Goal: Task Accomplishment & Management: Manage account settings

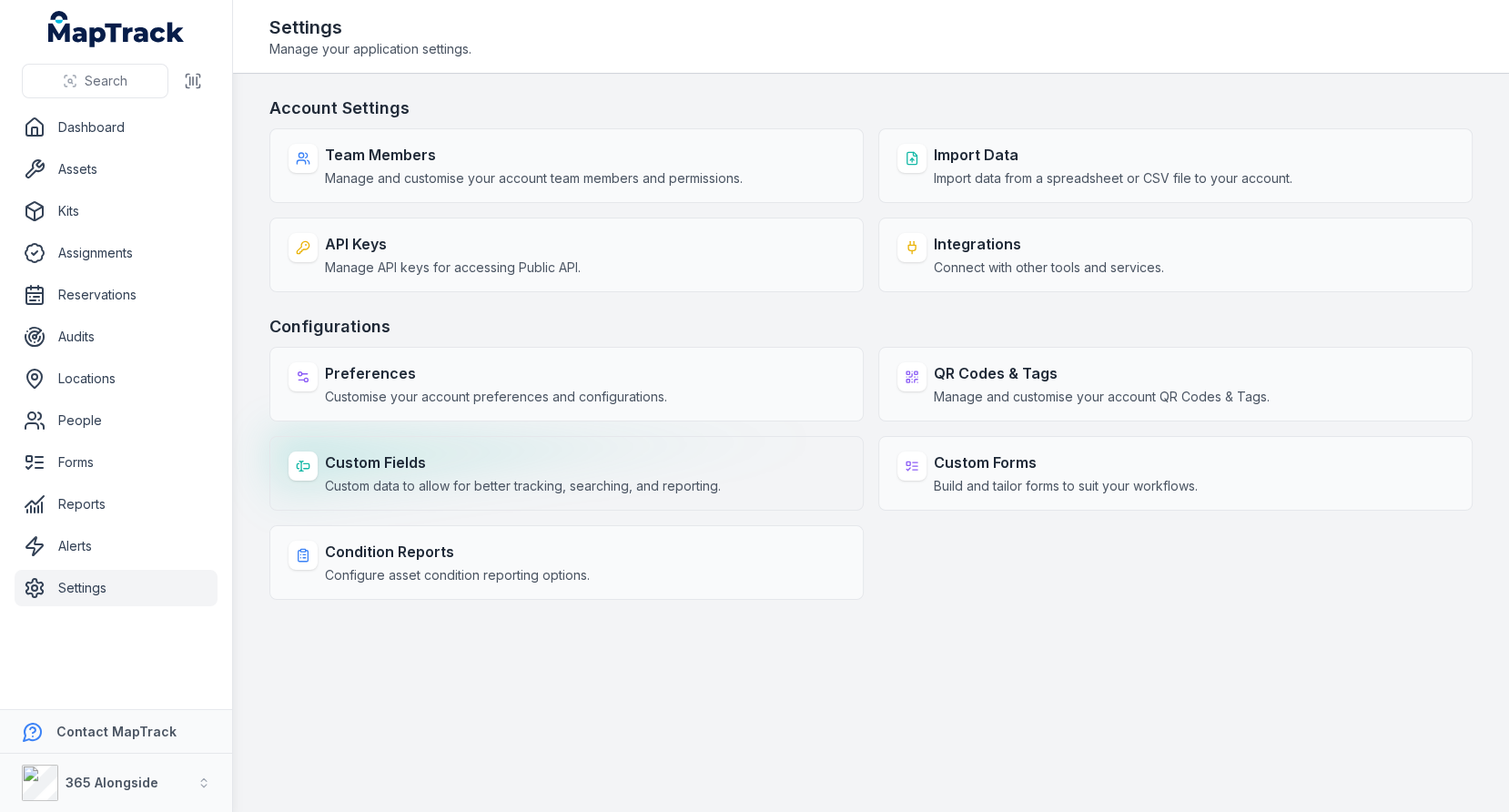
click at [496, 471] on div "Custom Fields Custom data to allow for better tracking, searching, and reportin…" at bounding box center [523, 473] width 396 height 43
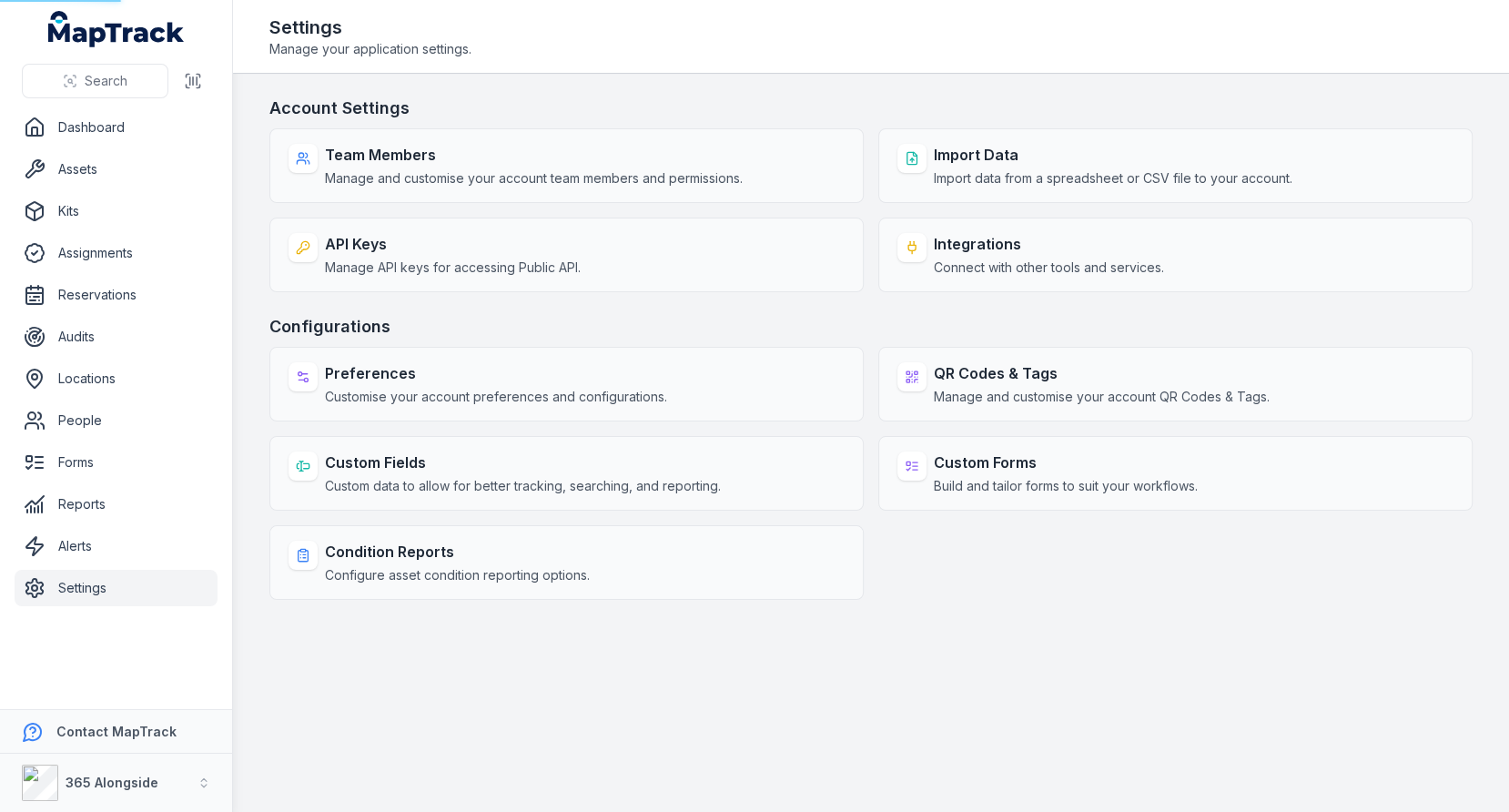
click at [748, 317] on h3 "Configurations" at bounding box center [871, 326] width 1204 height 26
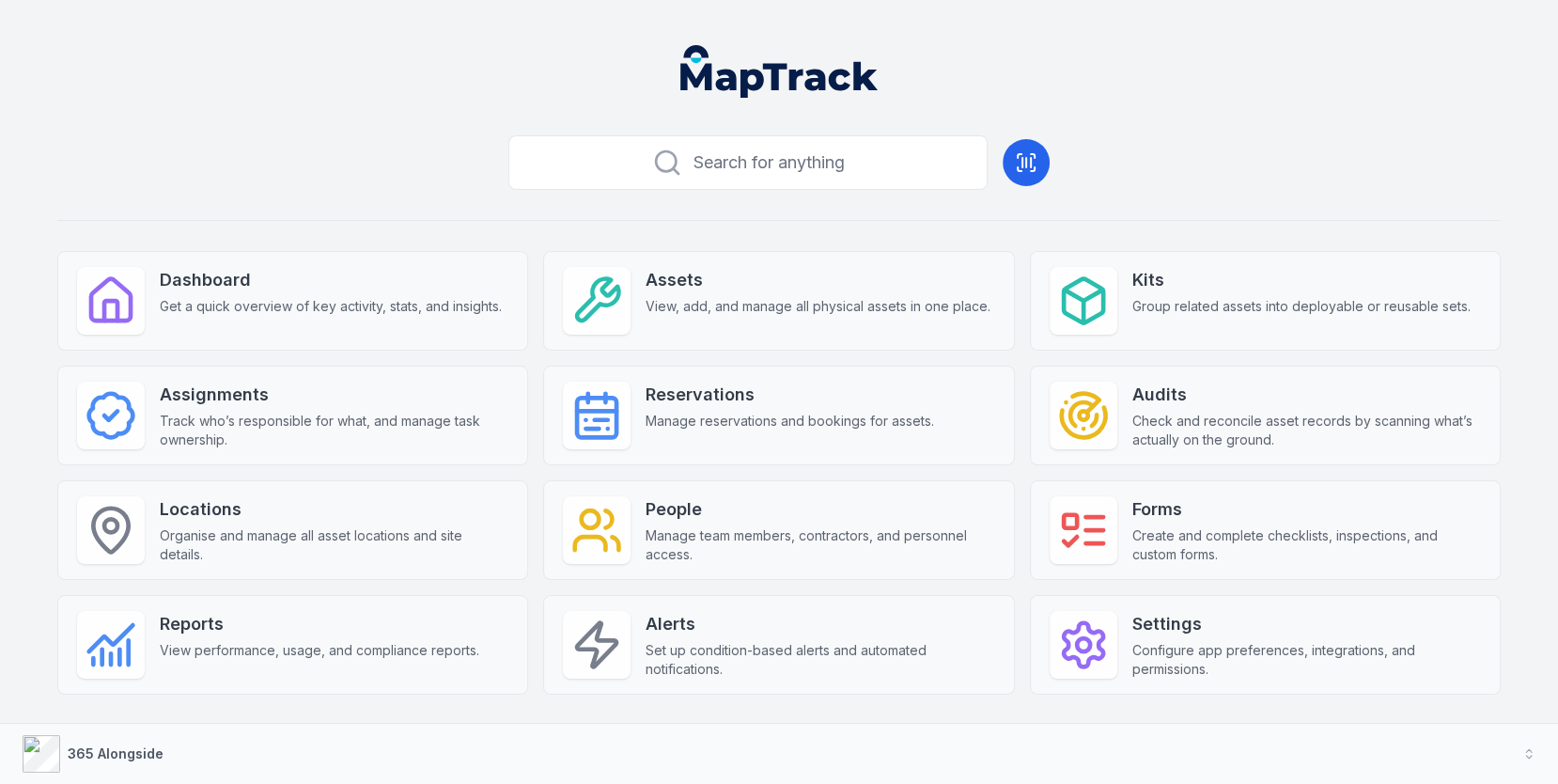
click at [1211, 712] on div "Search for anything Dashboard Get a quick overview of key activity, stats, and …" at bounding box center [779, 441] width 1443 height 626
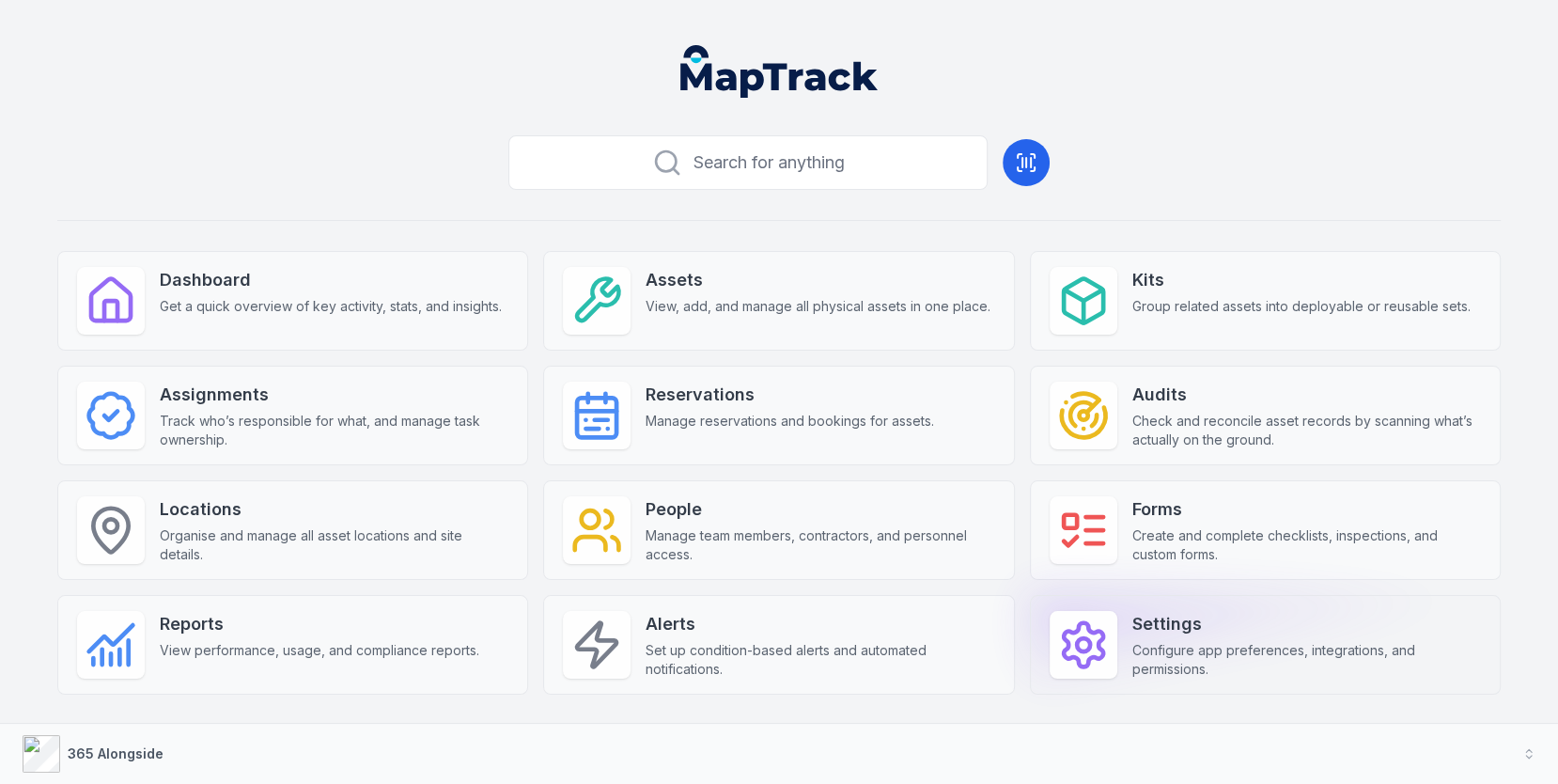
click at [1233, 662] on span "Configure app preferences, integrations, and permissions." at bounding box center [1307, 659] width 349 height 37
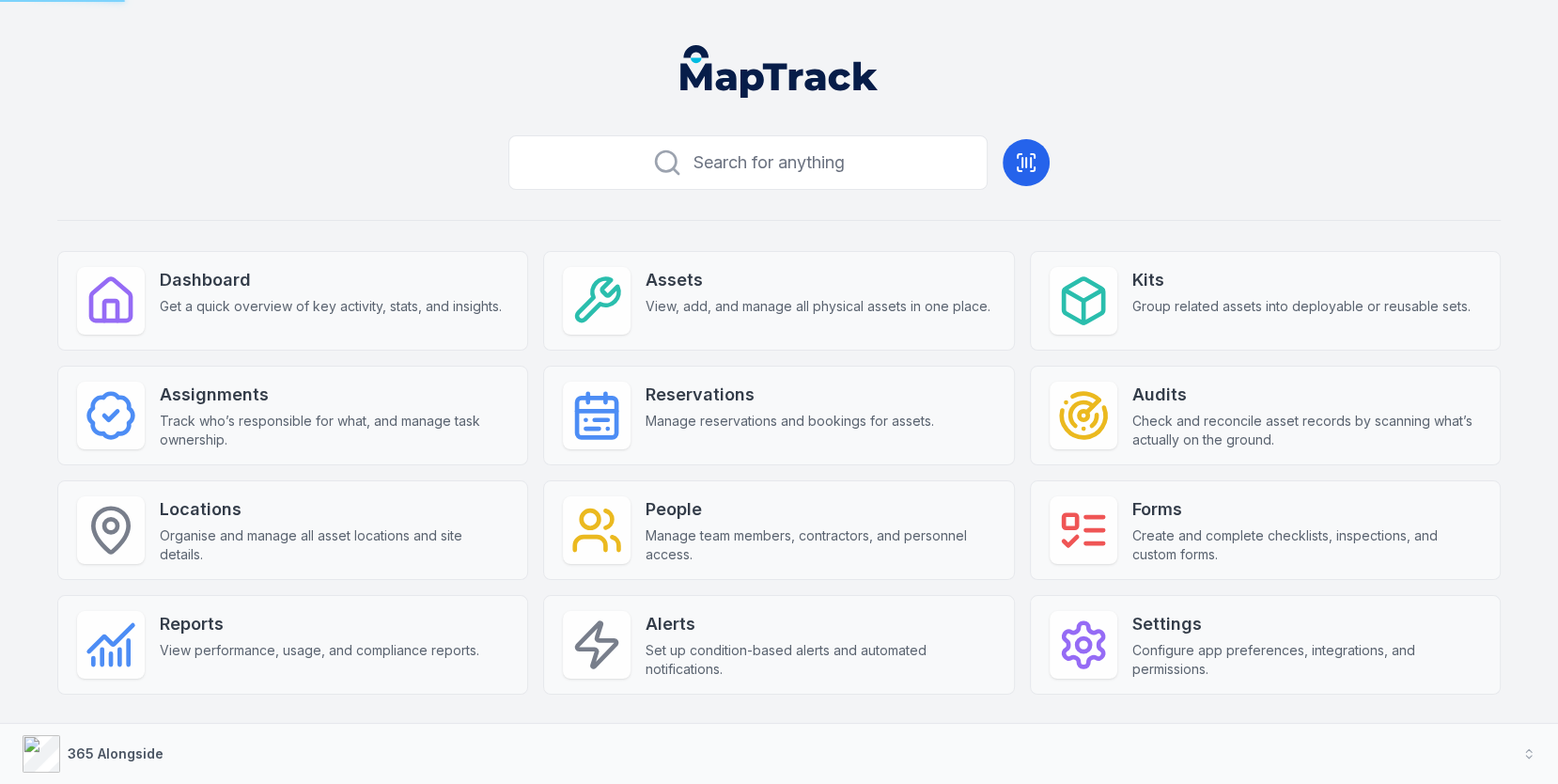
click at [1319, 173] on div "Search for anything Dashboard Get a quick overview of key activity, stats, and …" at bounding box center [779, 441] width 1443 height 626
